Goal: Task Accomplishment & Management: Use online tool/utility

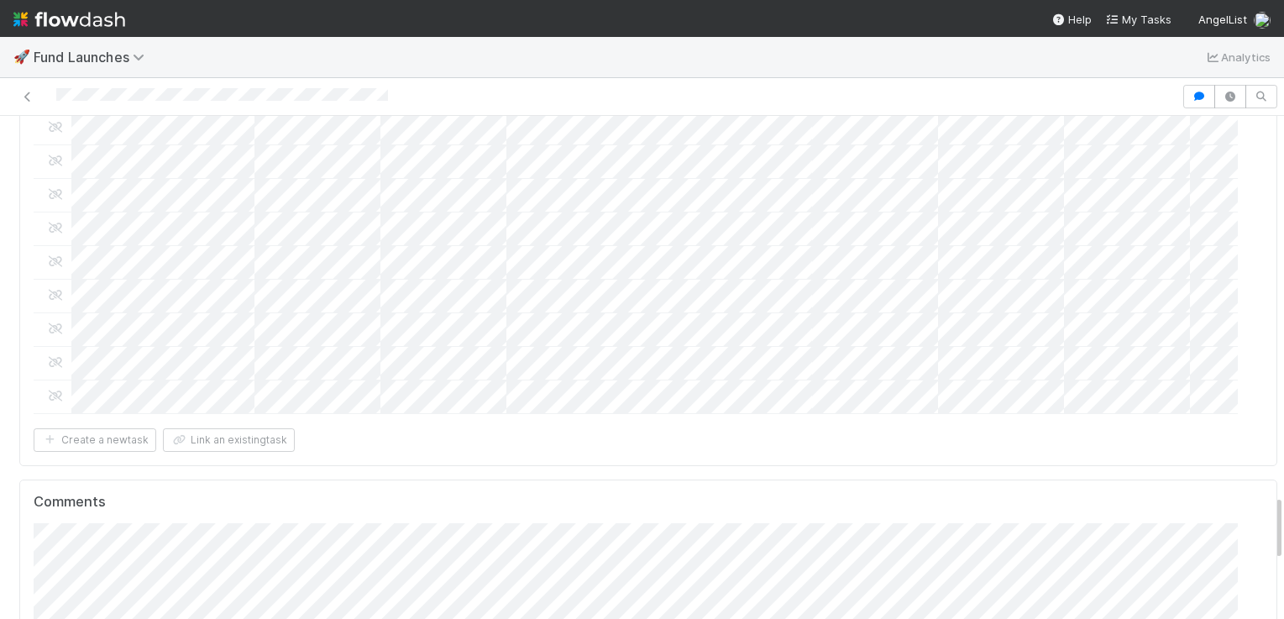
scroll to position [293, 0]
click at [123, 319] on span "Sarah Zheng" at bounding box center [134, 316] width 85 height 13
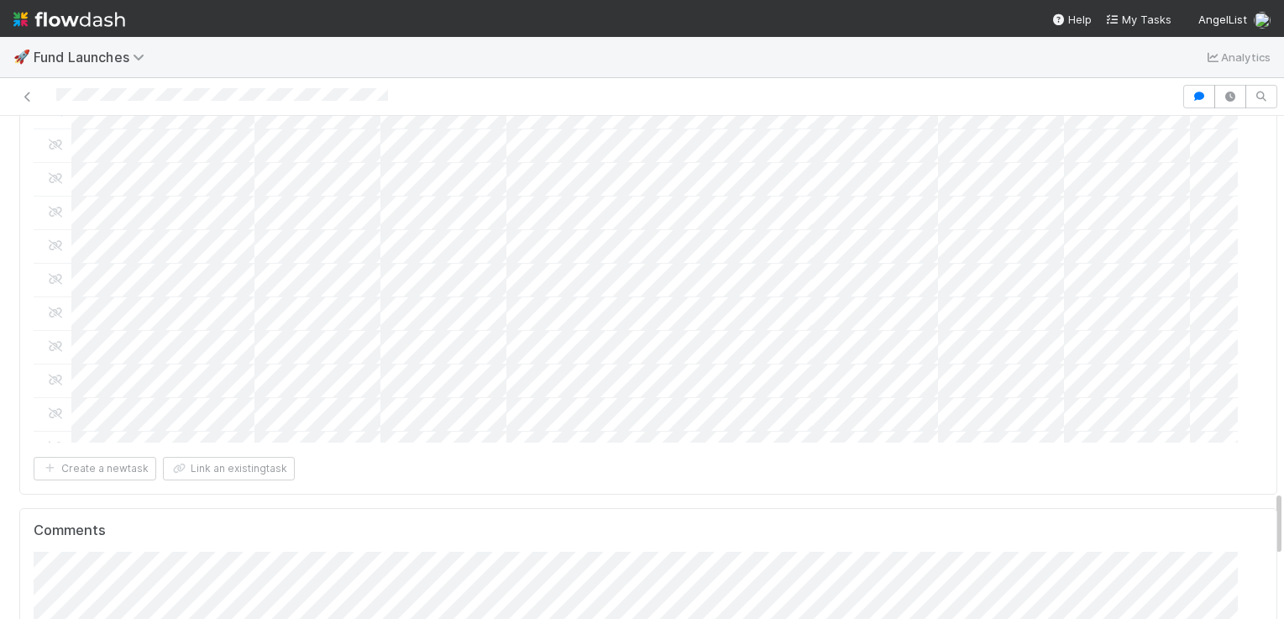
scroll to position [2849, 0]
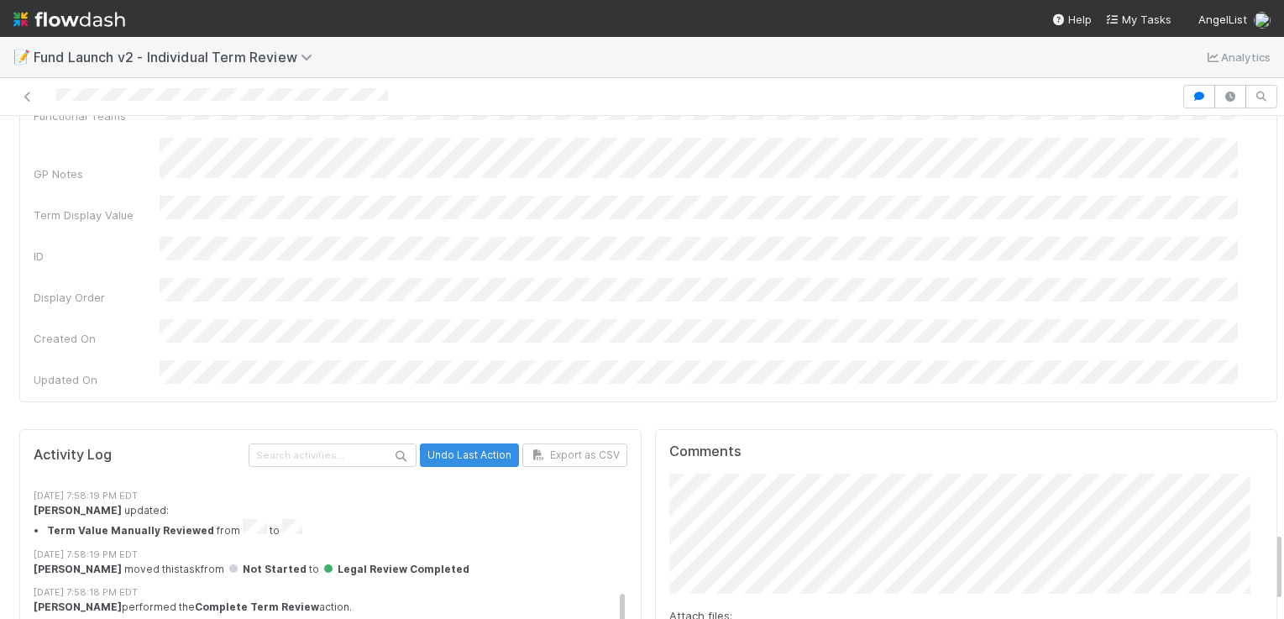
scroll to position [177, 0]
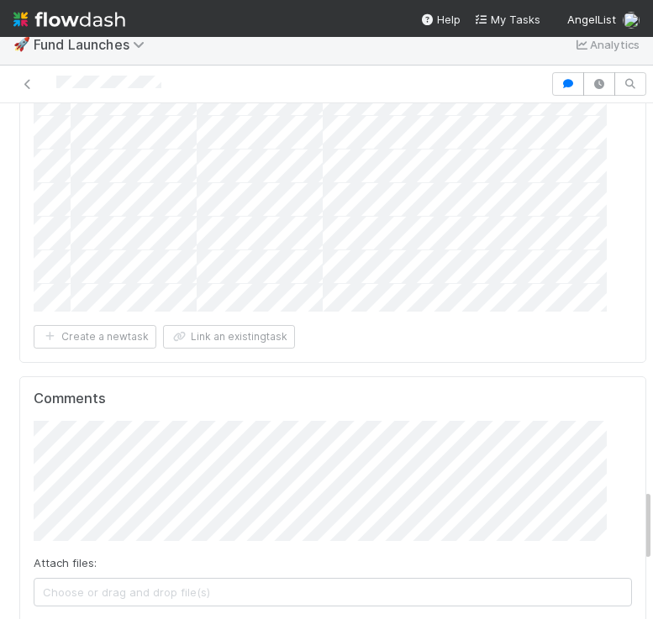
scroll to position [2693, 0]
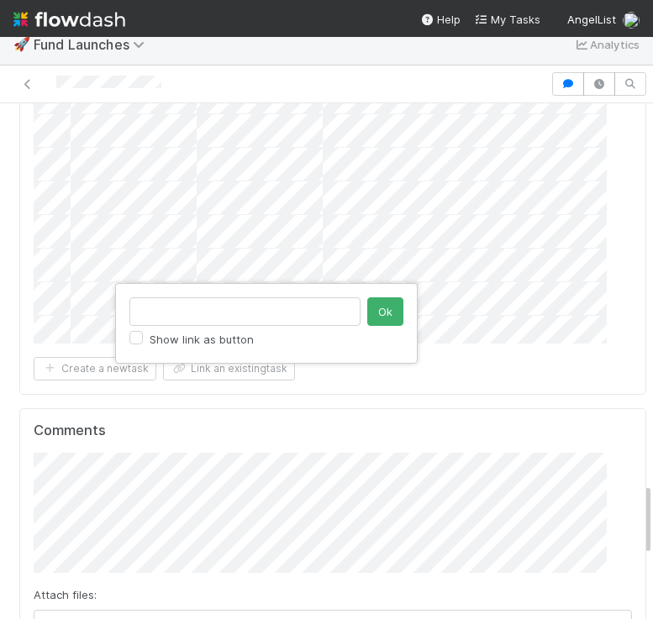
click at [65, 317] on div "Show link as button Ok" at bounding box center [326, 309] width 653 height 619
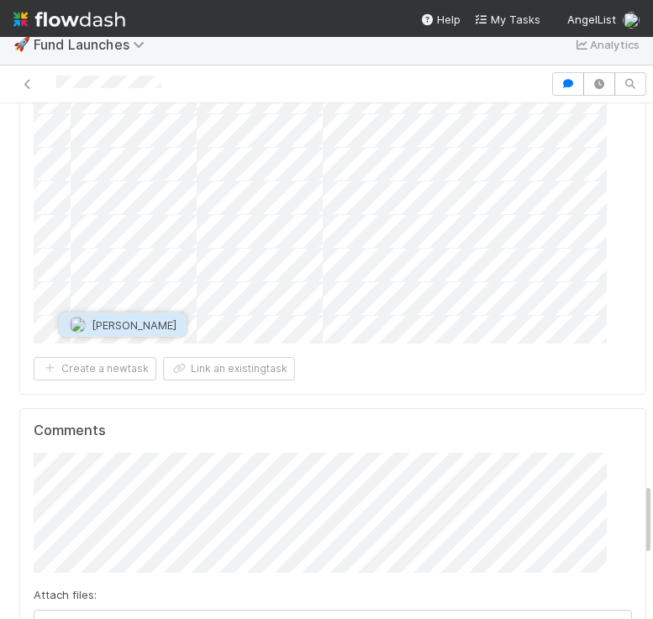
click at [121, 324] on span "Sarah Zheng" at bounding box center [134, 324] width 85 height 13
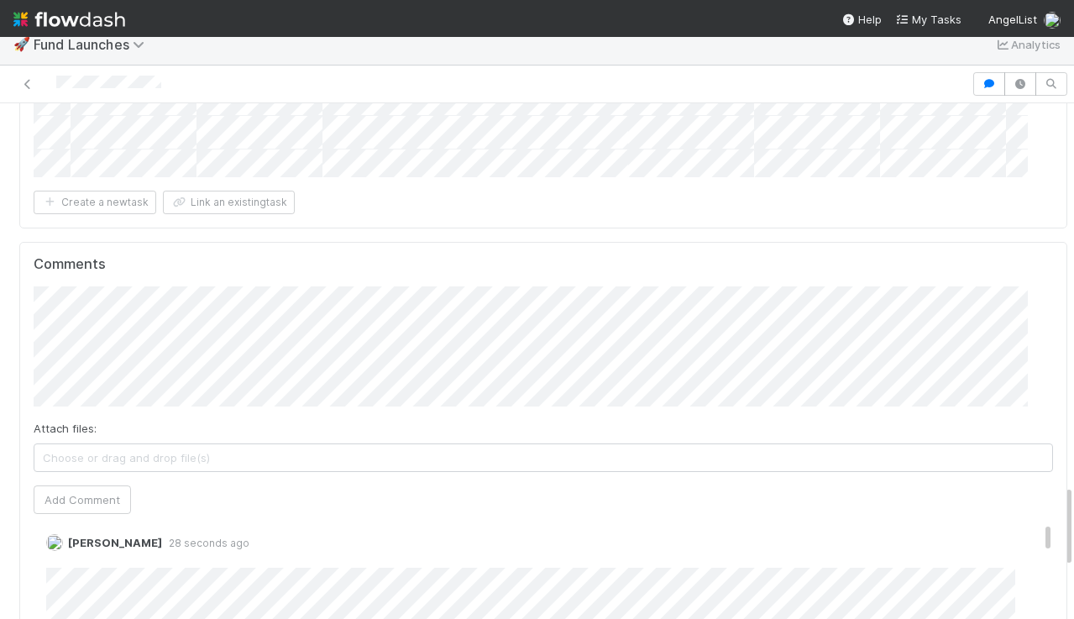
scroll to position [328, 982]
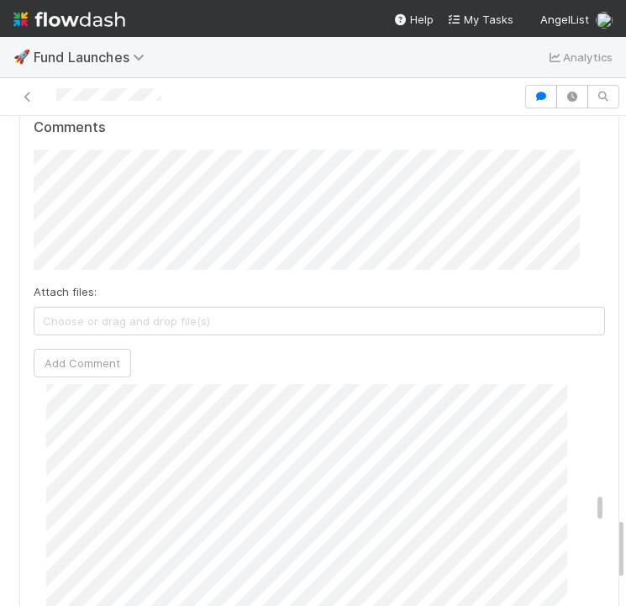
scroll to position [1481, 0]
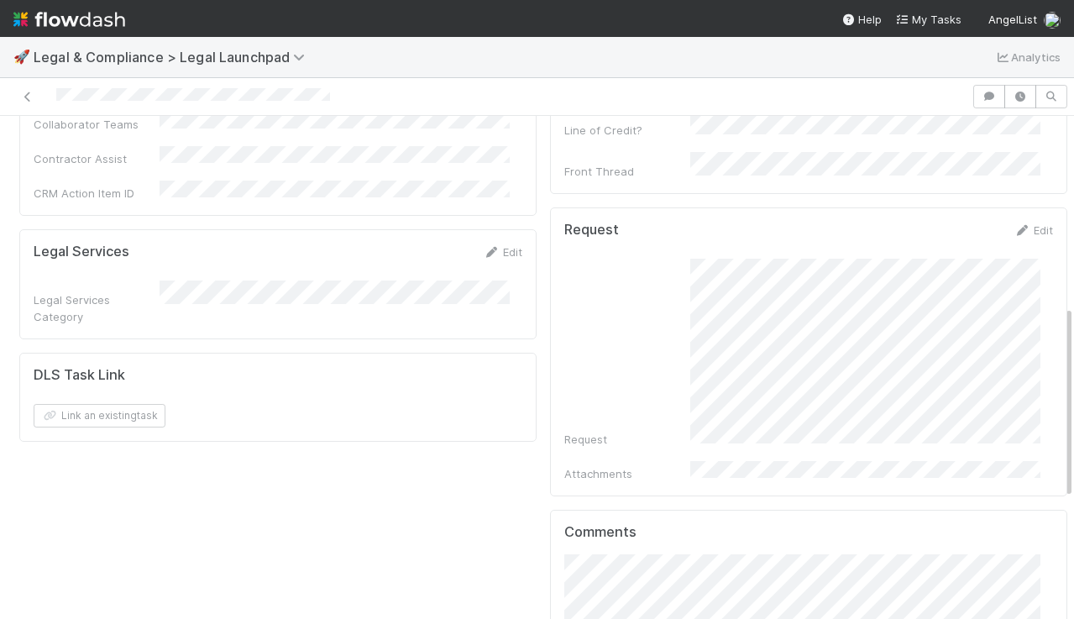
scroll to position [503, 0]
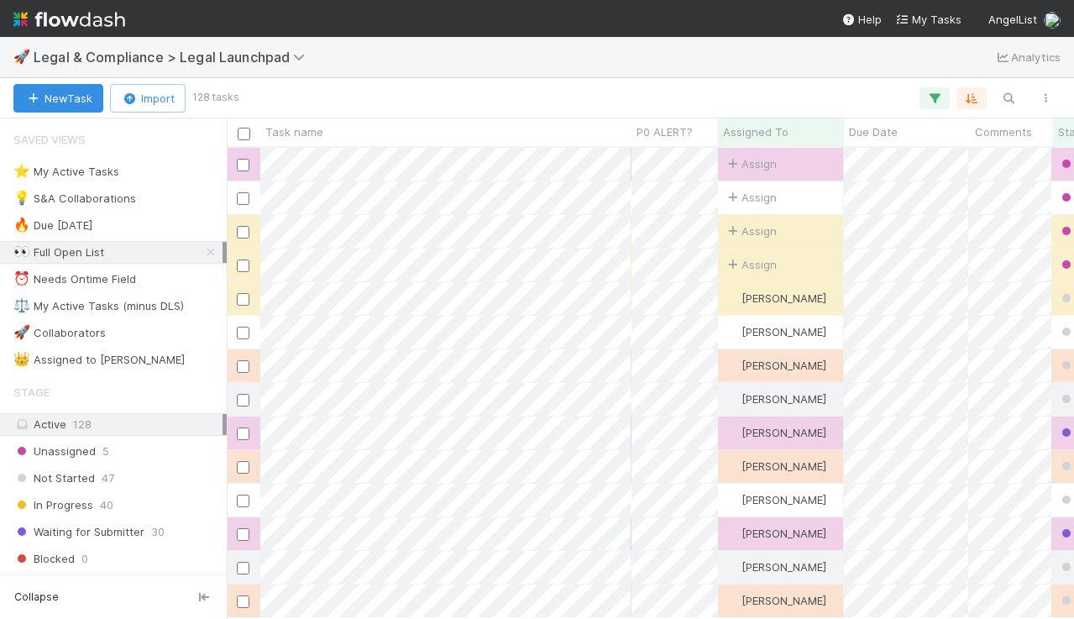
scroll to position [458, 835]
click at [202, 250] on icon at bounding box center [210, 252] width 17 height 11
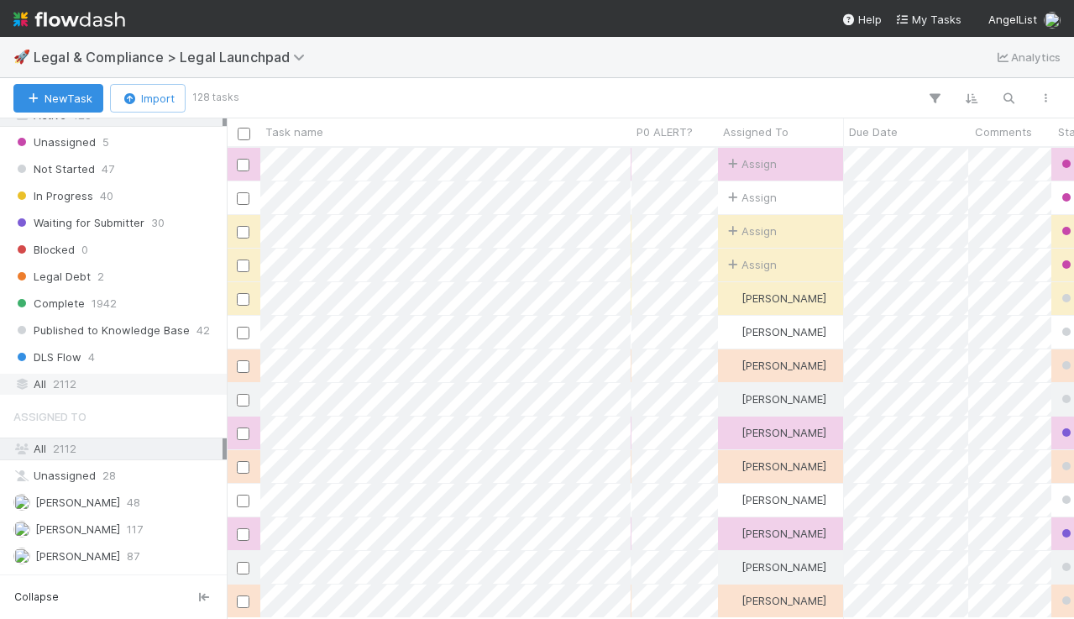
scroll to position [458, 835]
click at [66, 381] on span "2112" at bounding box center [65, 384] width 24 height 21
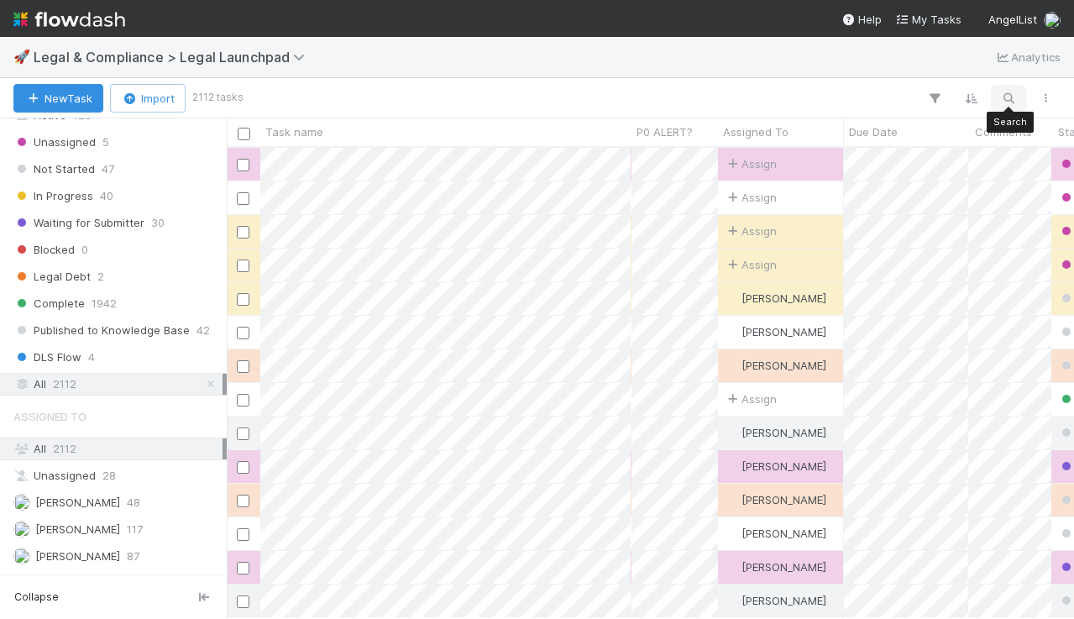
scroll to position [458, 835]
click at [1018, 90] on button "button" at bounding box center [1009, 98] width 30 height 22
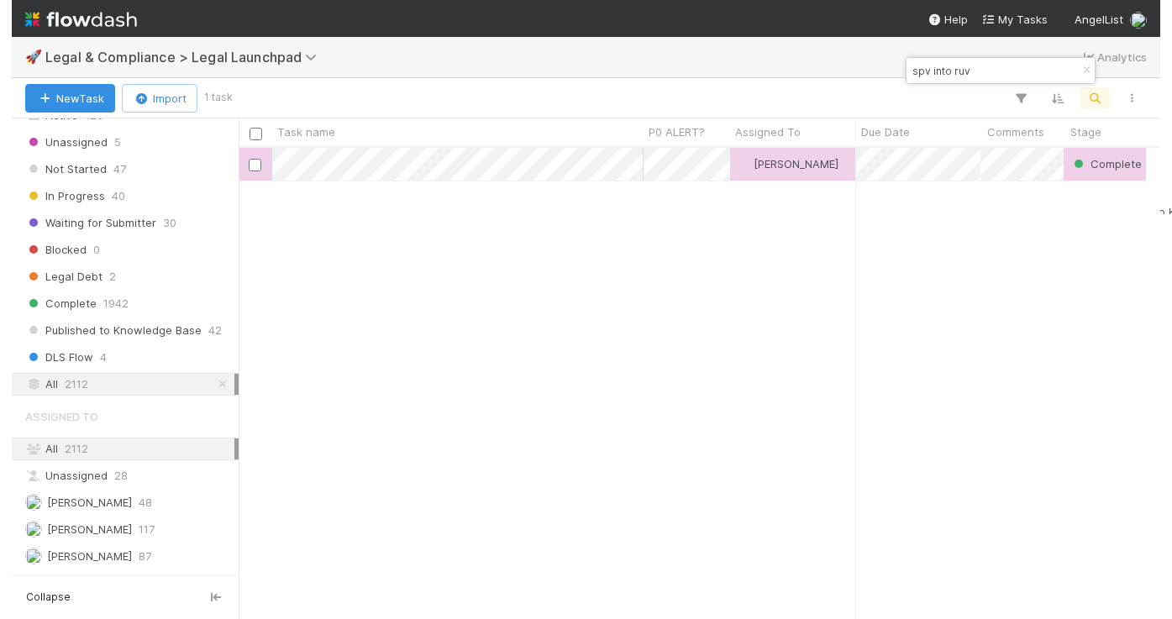
scroll to position [458, 932]
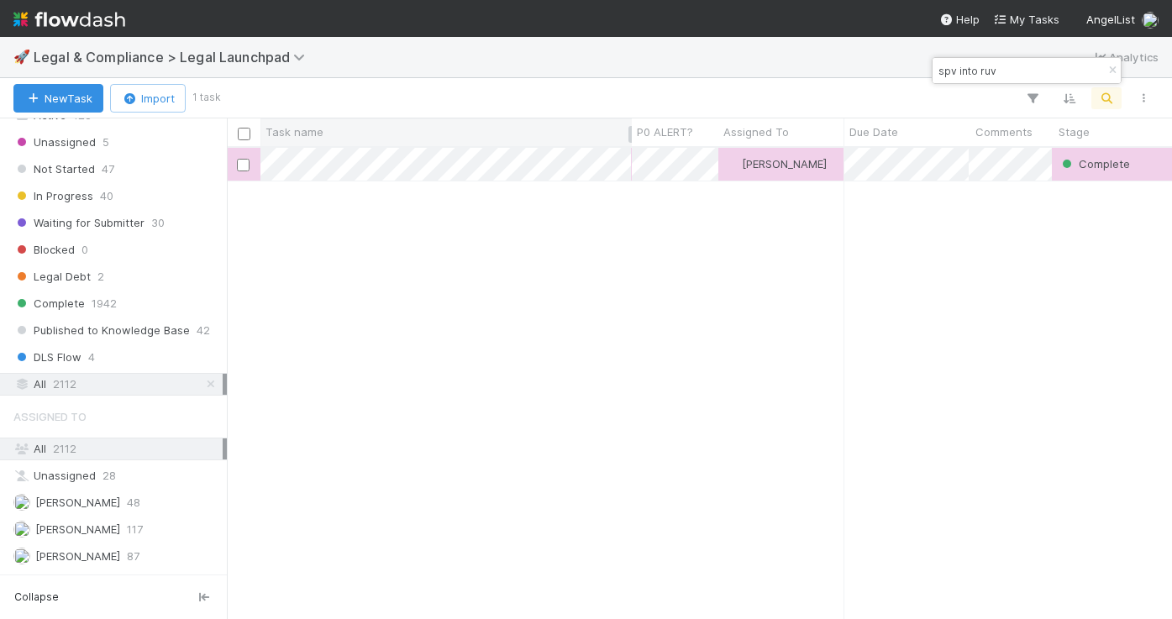
type input "spv into ruv"
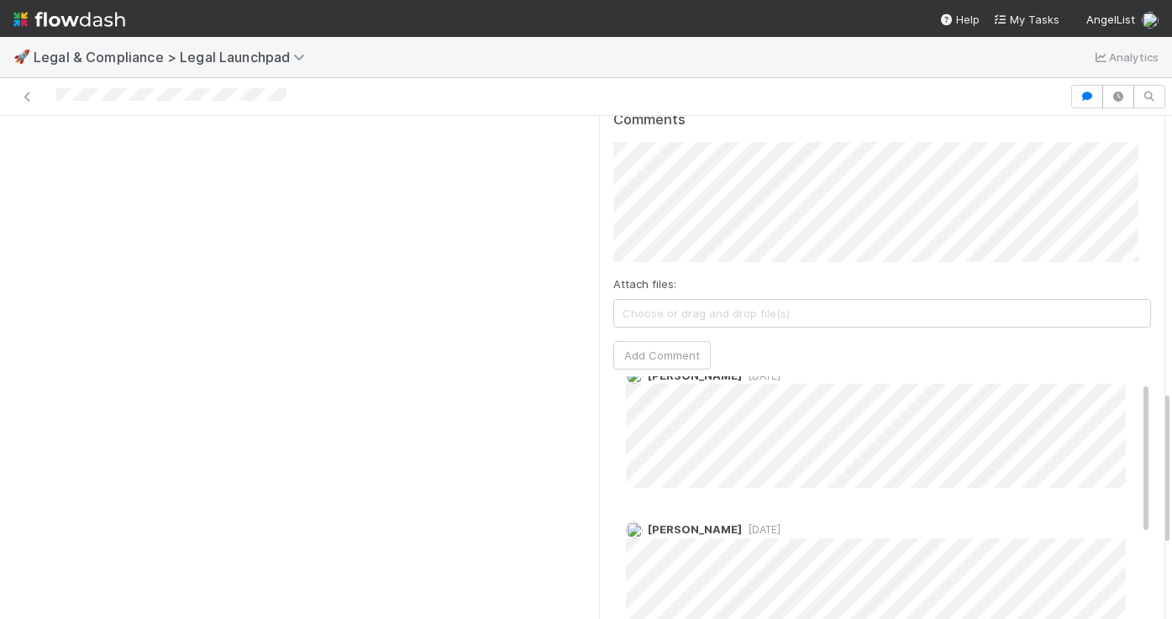
scroll to position [42, 0]
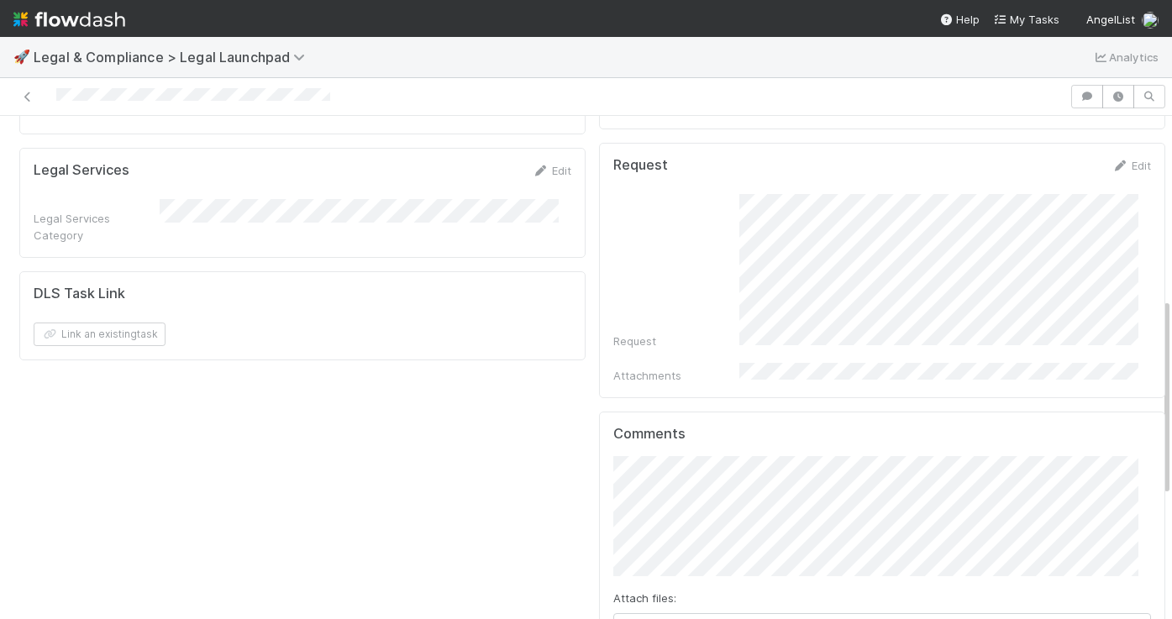
scroll to position [382, 0]
